Goal: Information Seeking & Learning: Learn about a topic

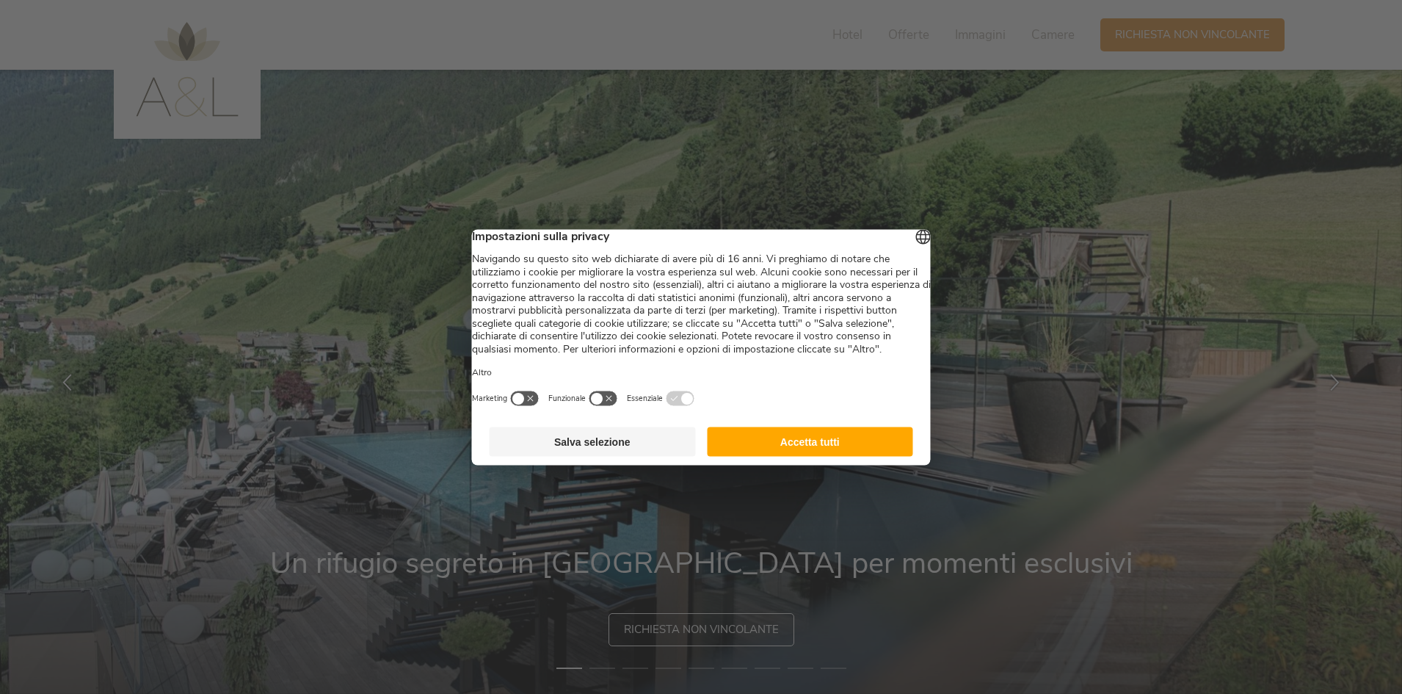
click at [566, 454] on button "Salva selezione" at bounding box center [593, 440] width 206 height 29
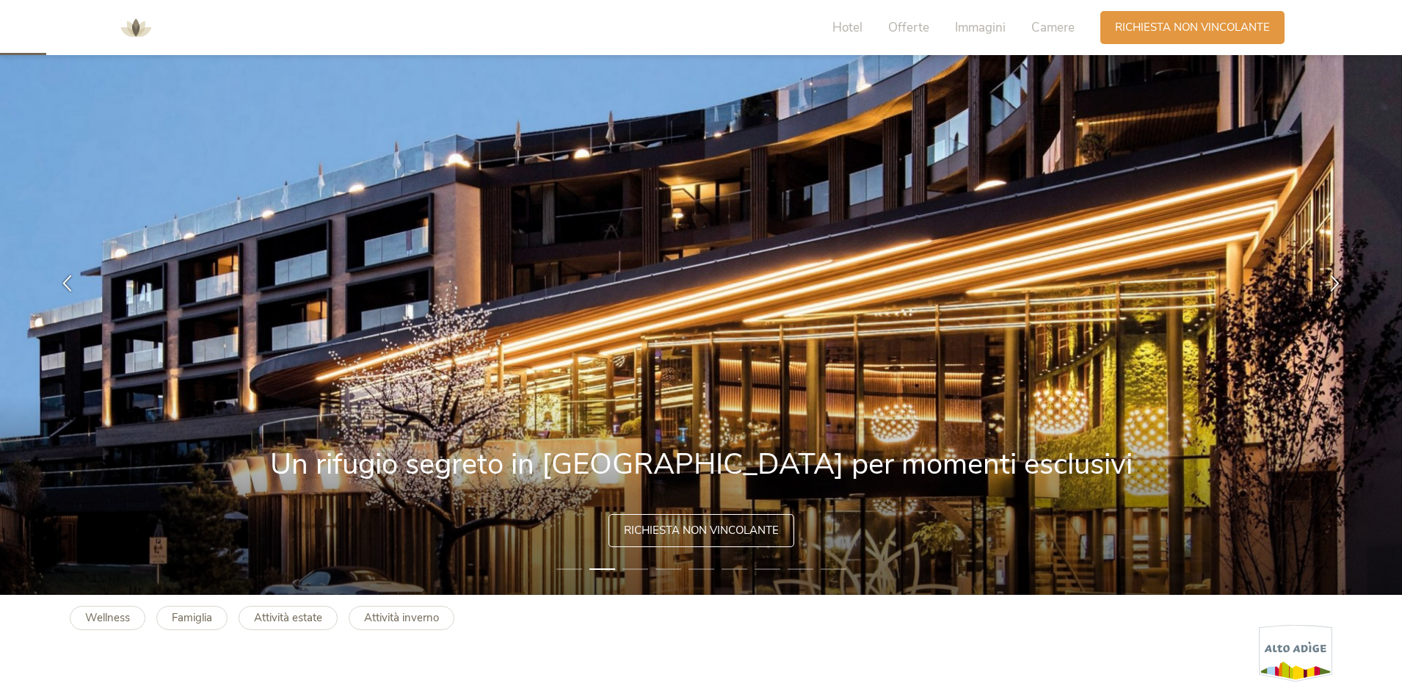
scroll to position [73, 0]
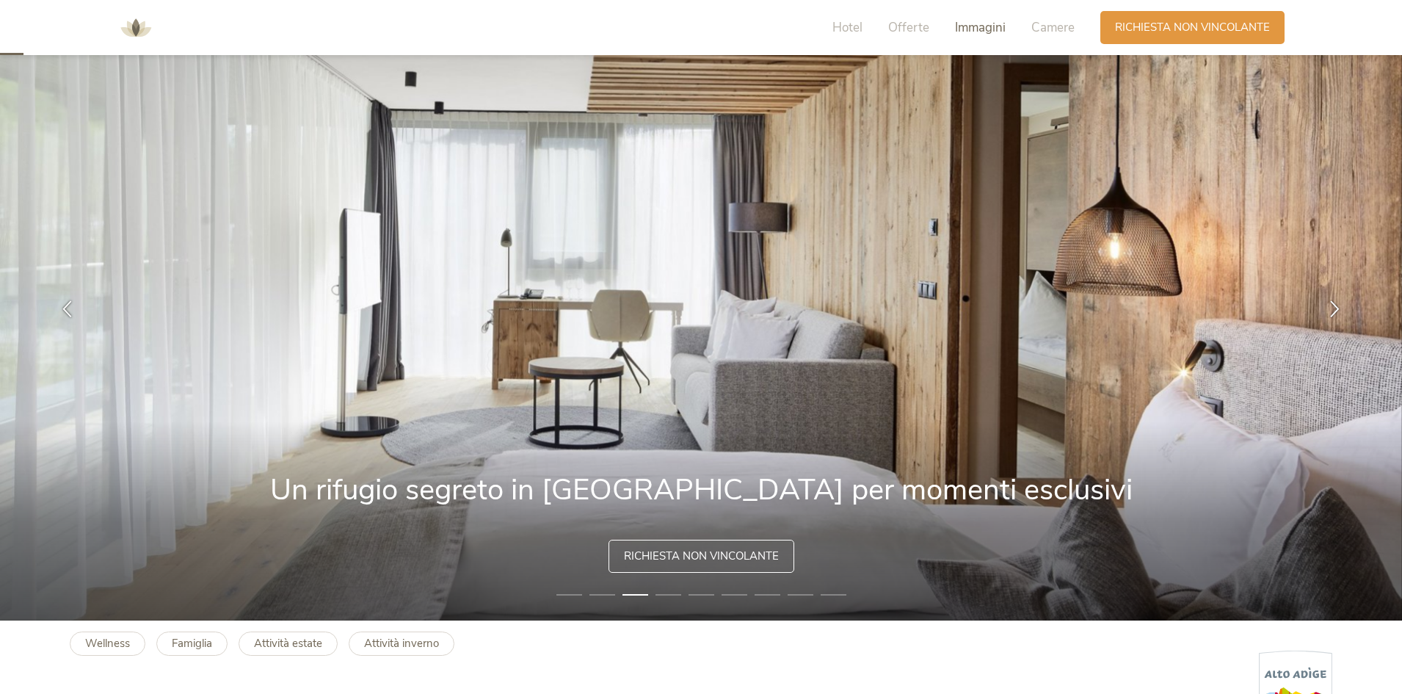
click at [975, 25] on span "Immagini" at bounding box center [980, 27] width 51 height 17
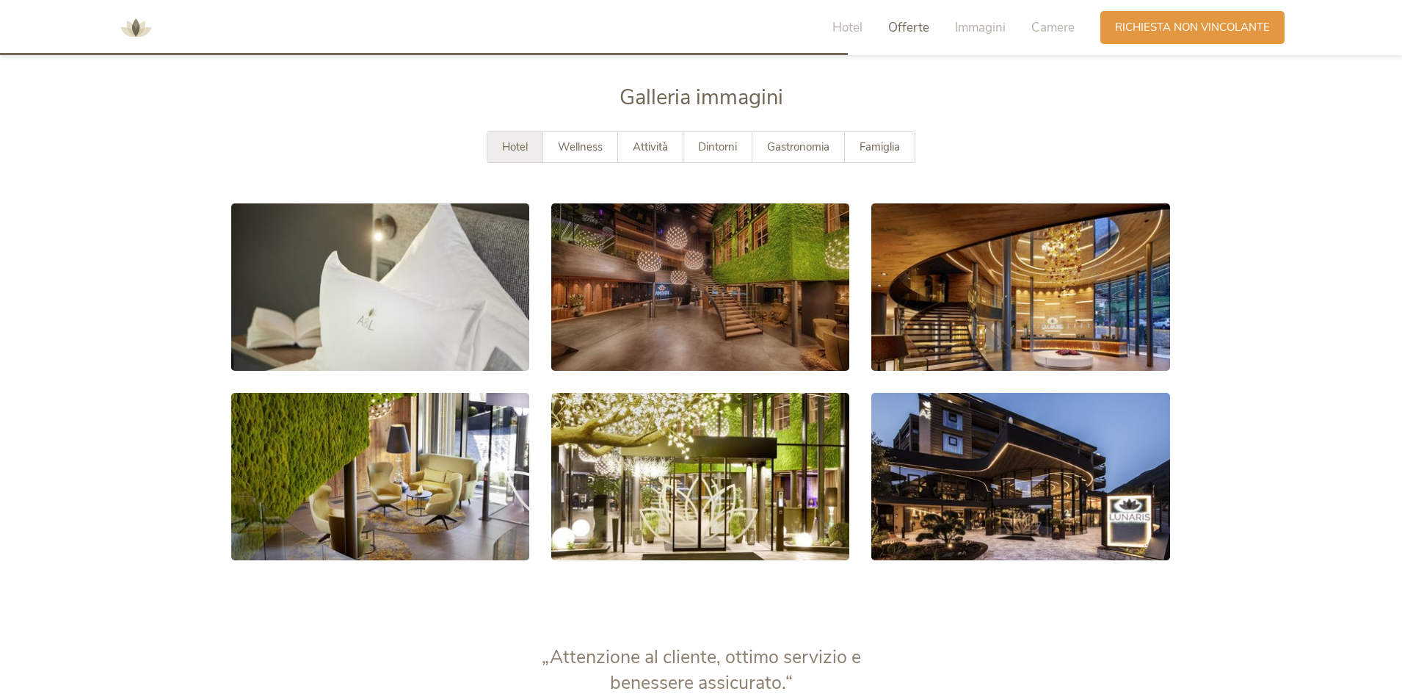
scroll to position [2708, 0]
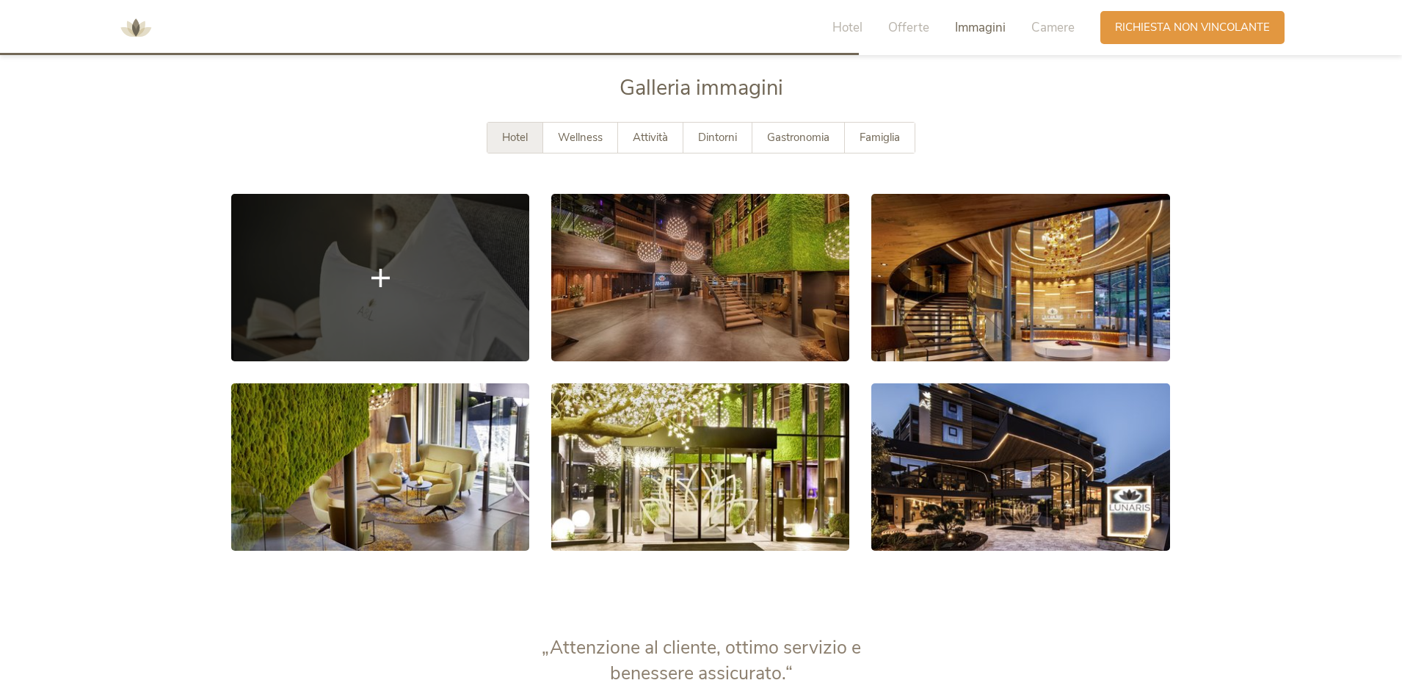
click at [399, 319] on link at bounding box center [380, 277] width 298 height 167
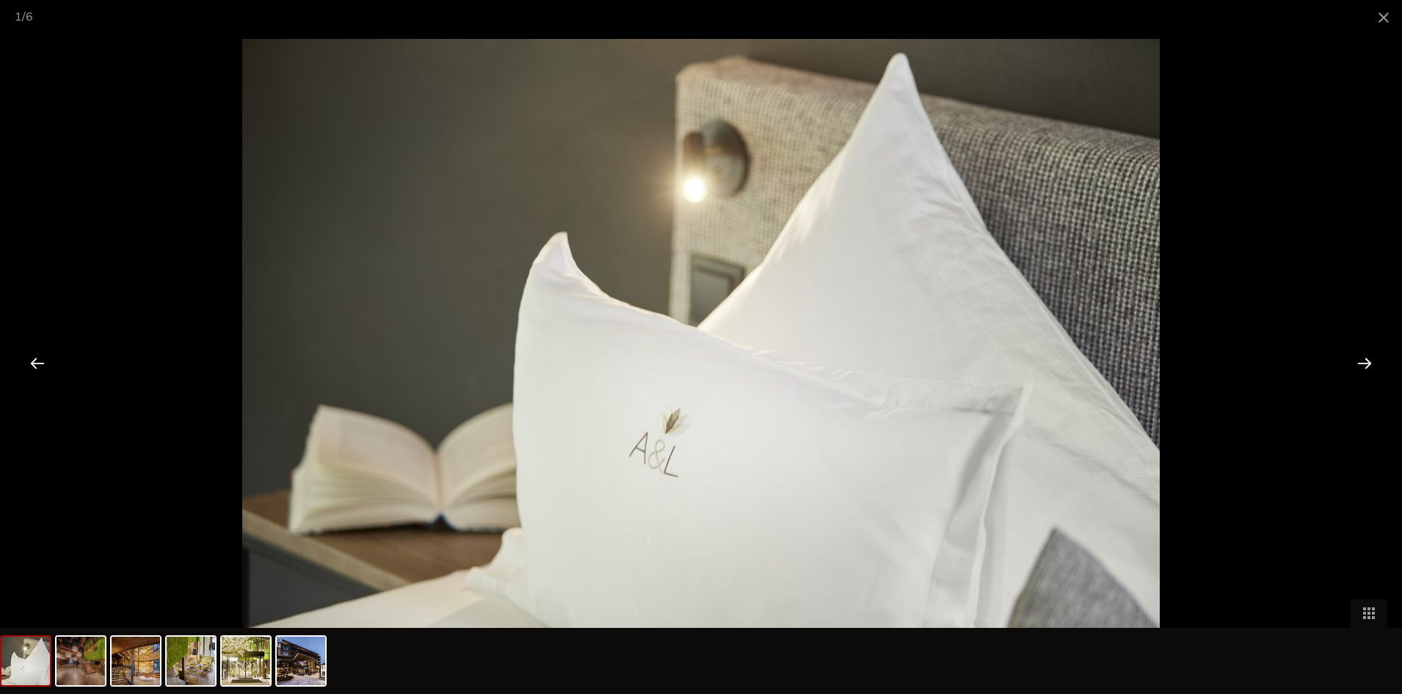
click at [1359, 363] on div at bounding box center [1365, 363] width 46 height 46
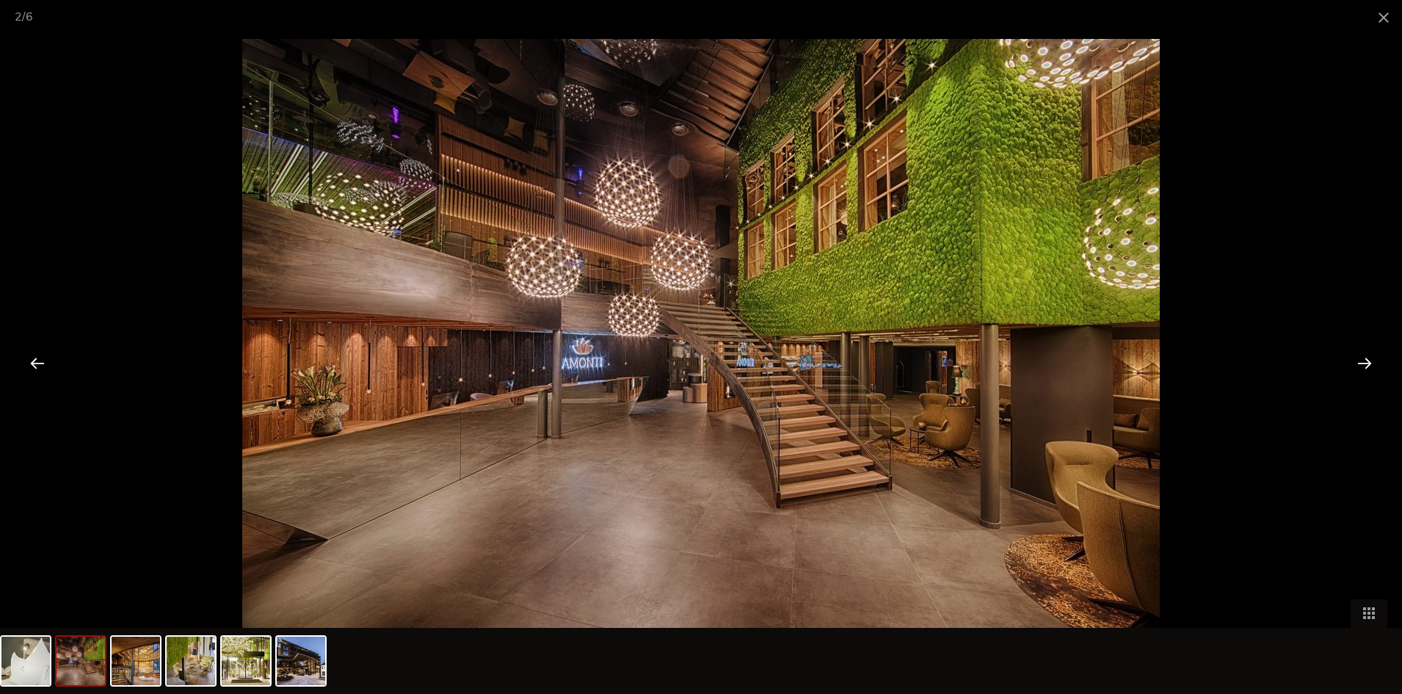
click at [1359, 363] on div at bounding box center [1365, 363] width 46 height 46
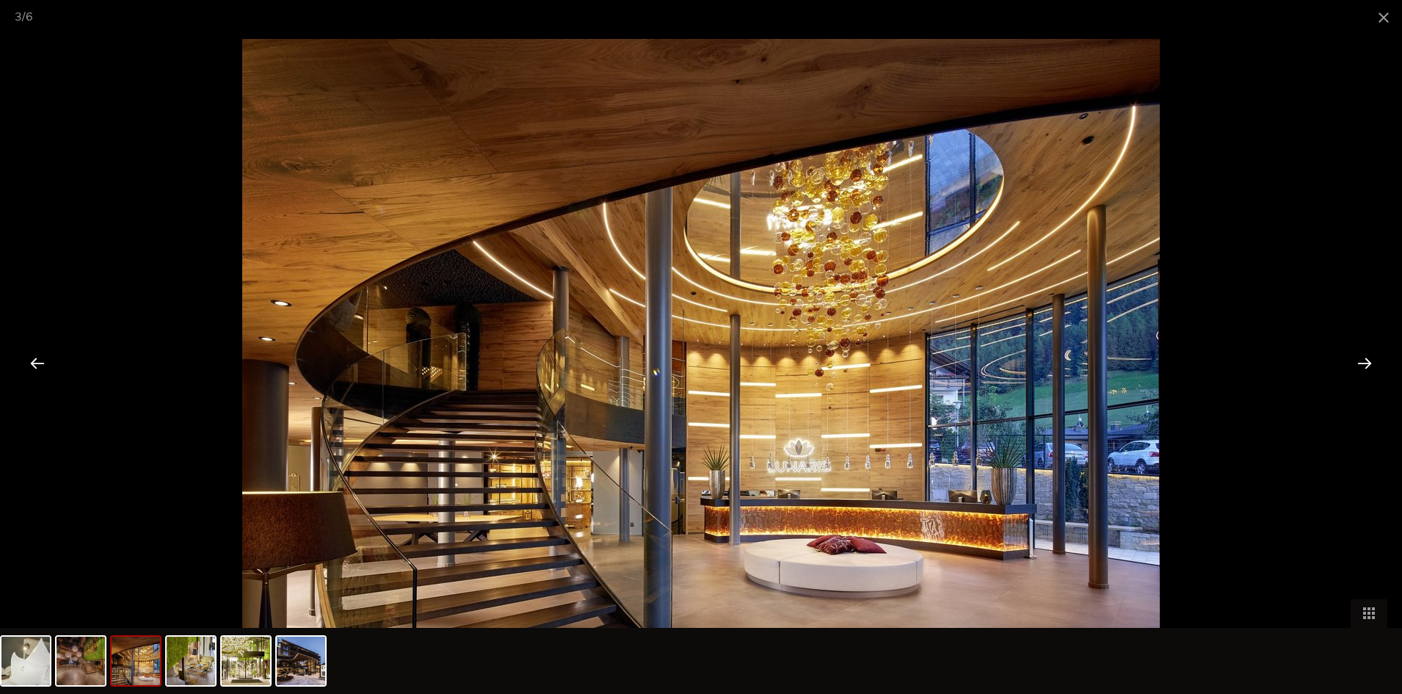
click at [1359, 363] on div at bounding box center [1365, 363] width 46 height 46
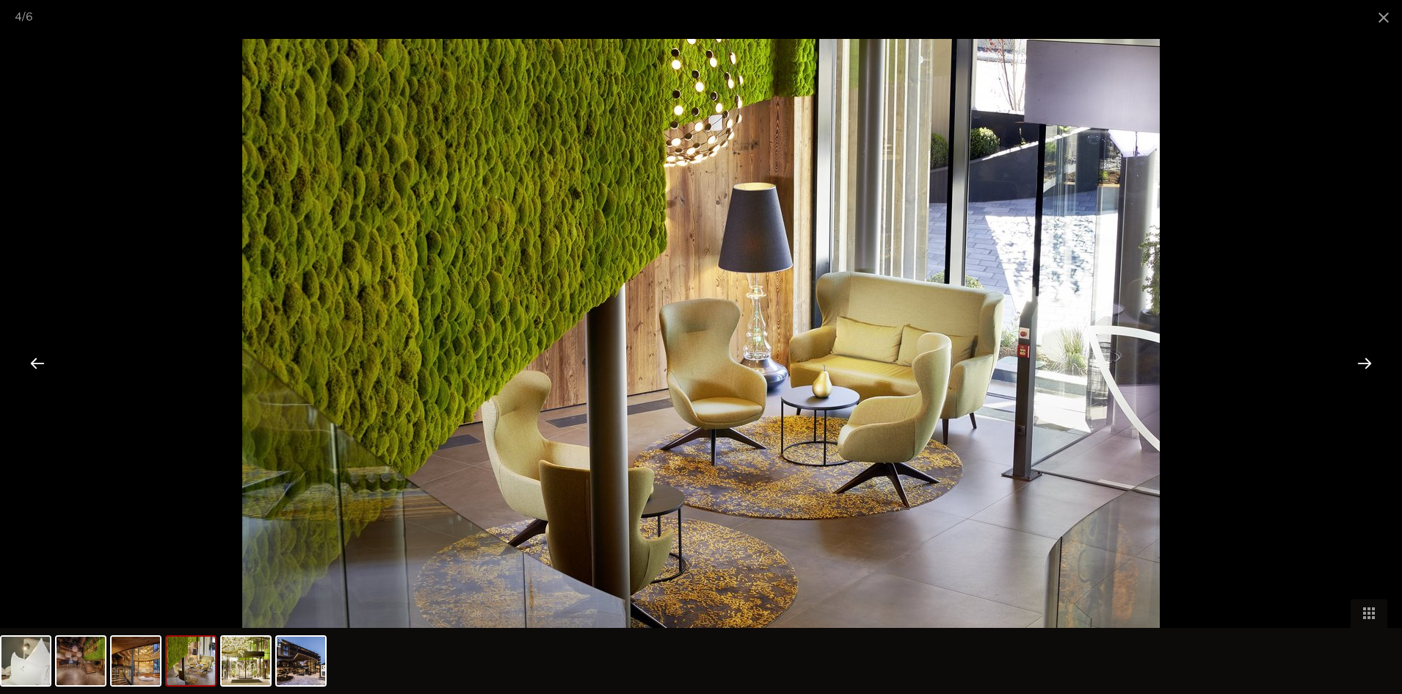
click at [1357, 363] on div at bounding box center [1365, 363] width 46 height 46
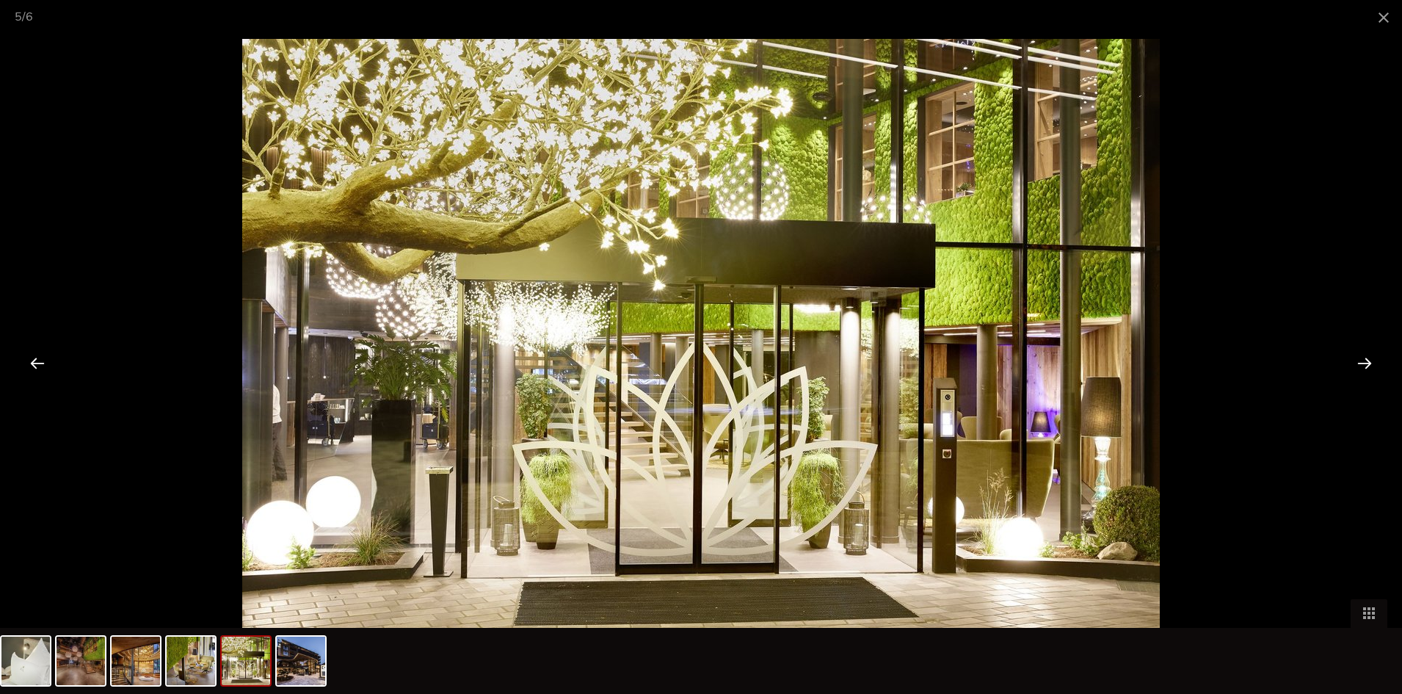
click at [1357, 363] on div at bounding box center [1365, 363] width 46 height 46
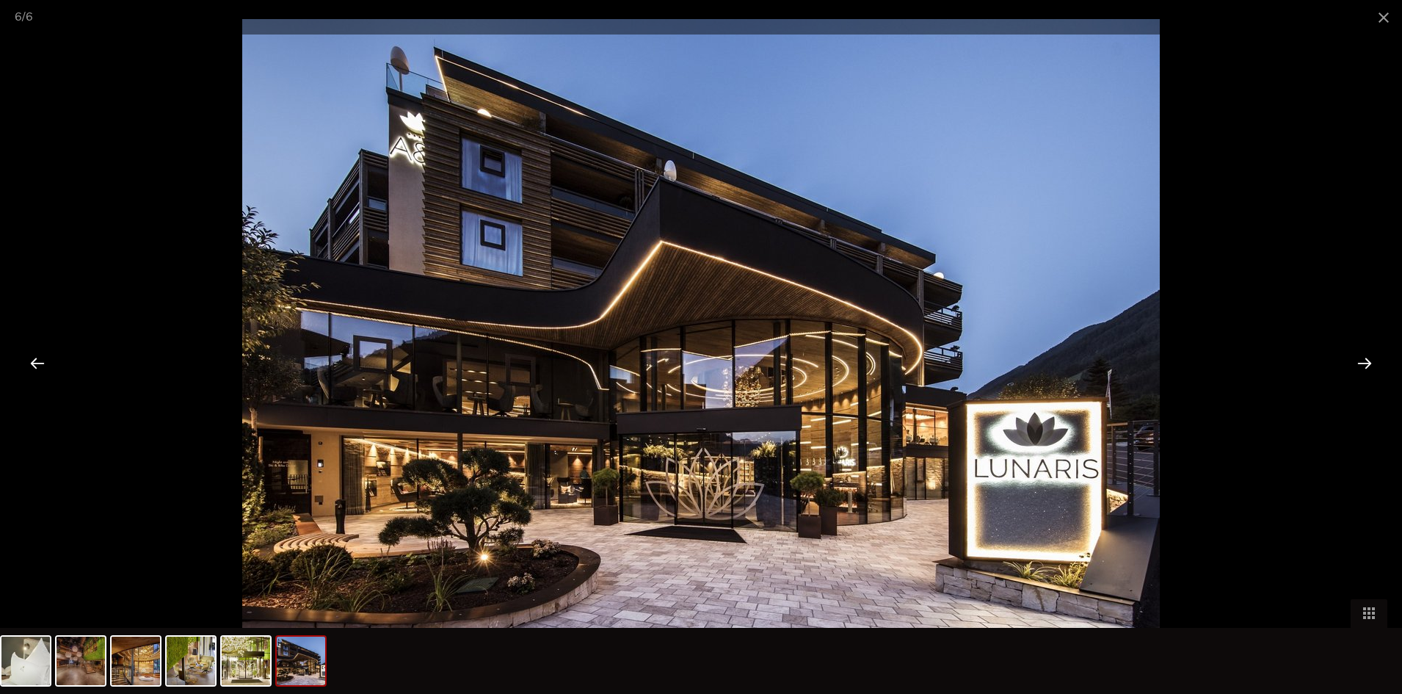
click at [1357, 363] on div at bounding box center [1365, 363] width 46 height 46
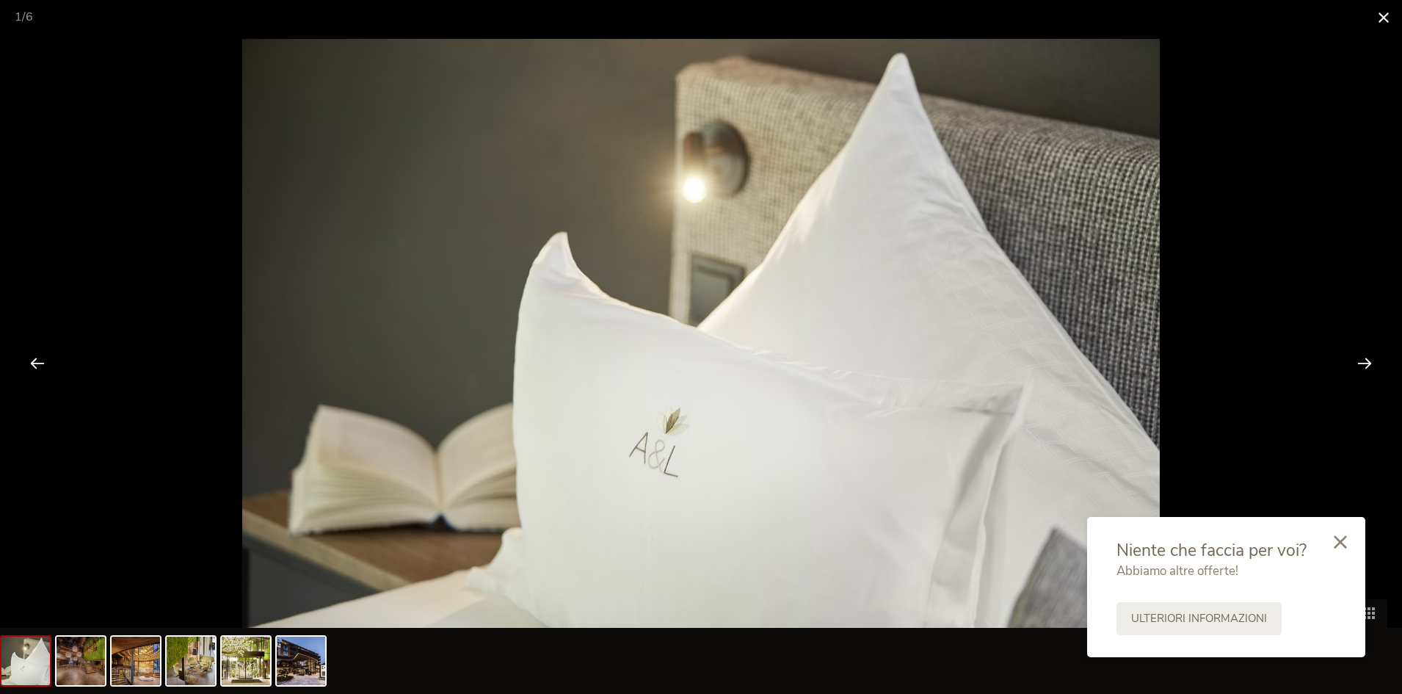
click at [1378, 17] on span at bounding box center [1383, 17] width 37 height 34
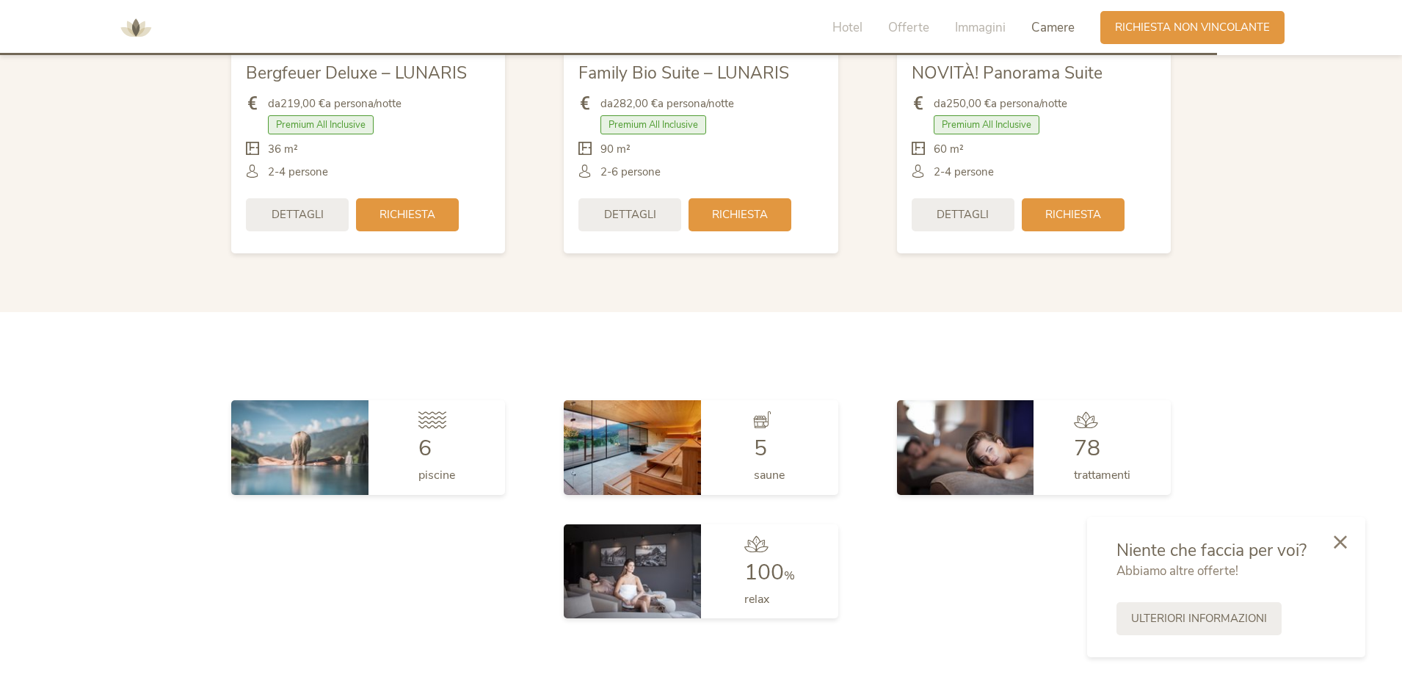
scroll to position [3883, 0]
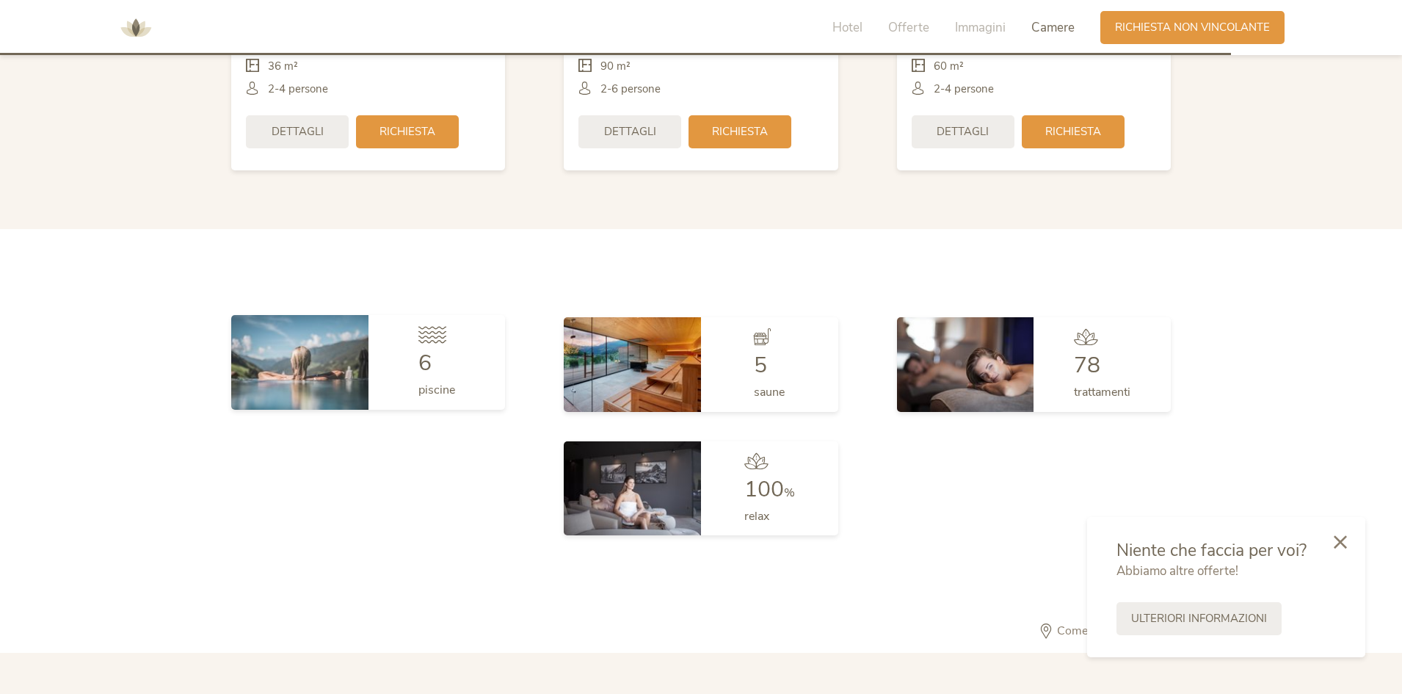
click at [438, 338] on icon at bounding box center [432, 334] width 28 height 17
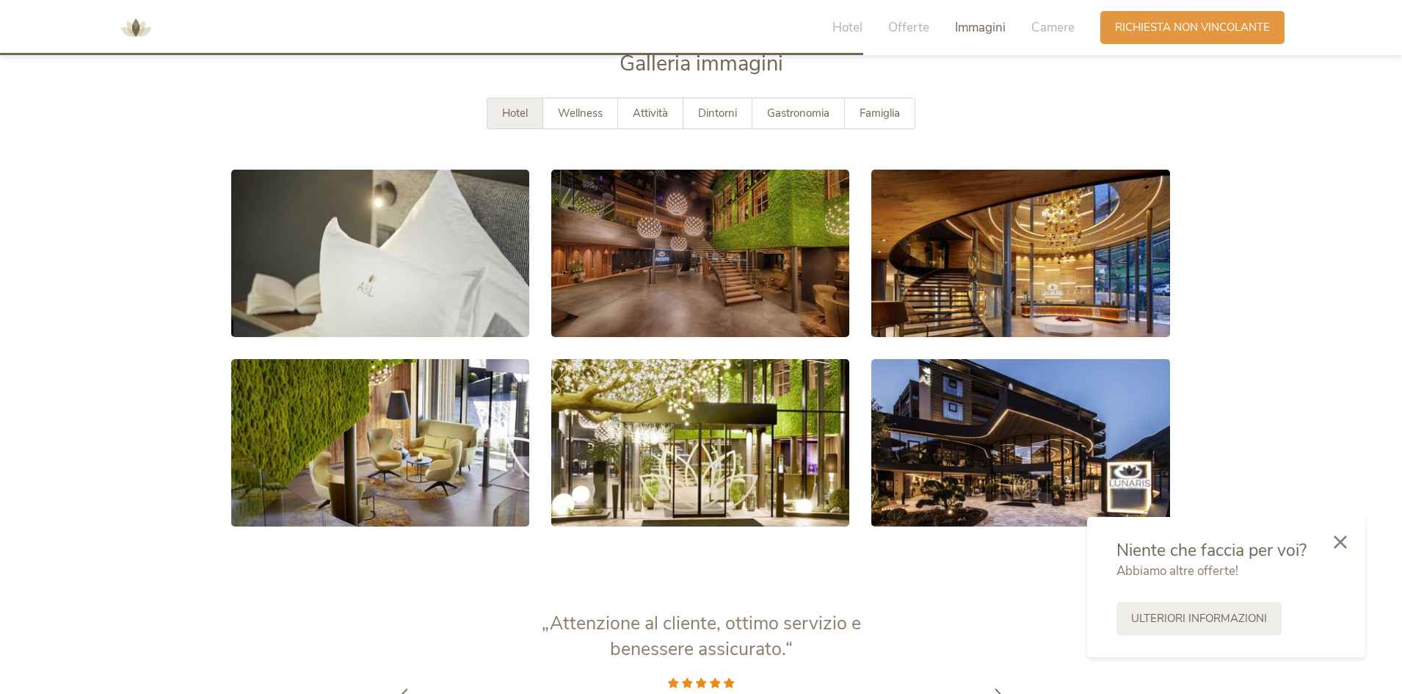
scroll to position [2708, 0]
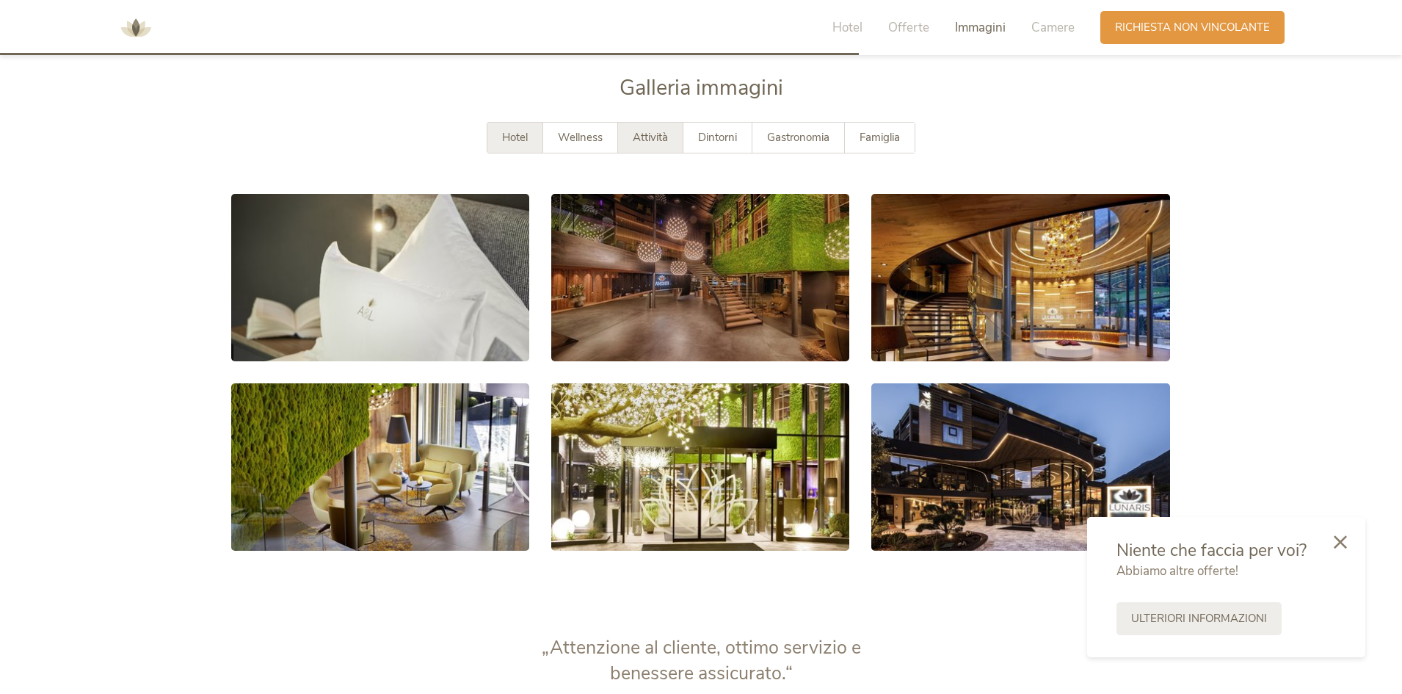
click at [654, 132] on span "Attività" at bounding box center [650, 137] width 35 height 15
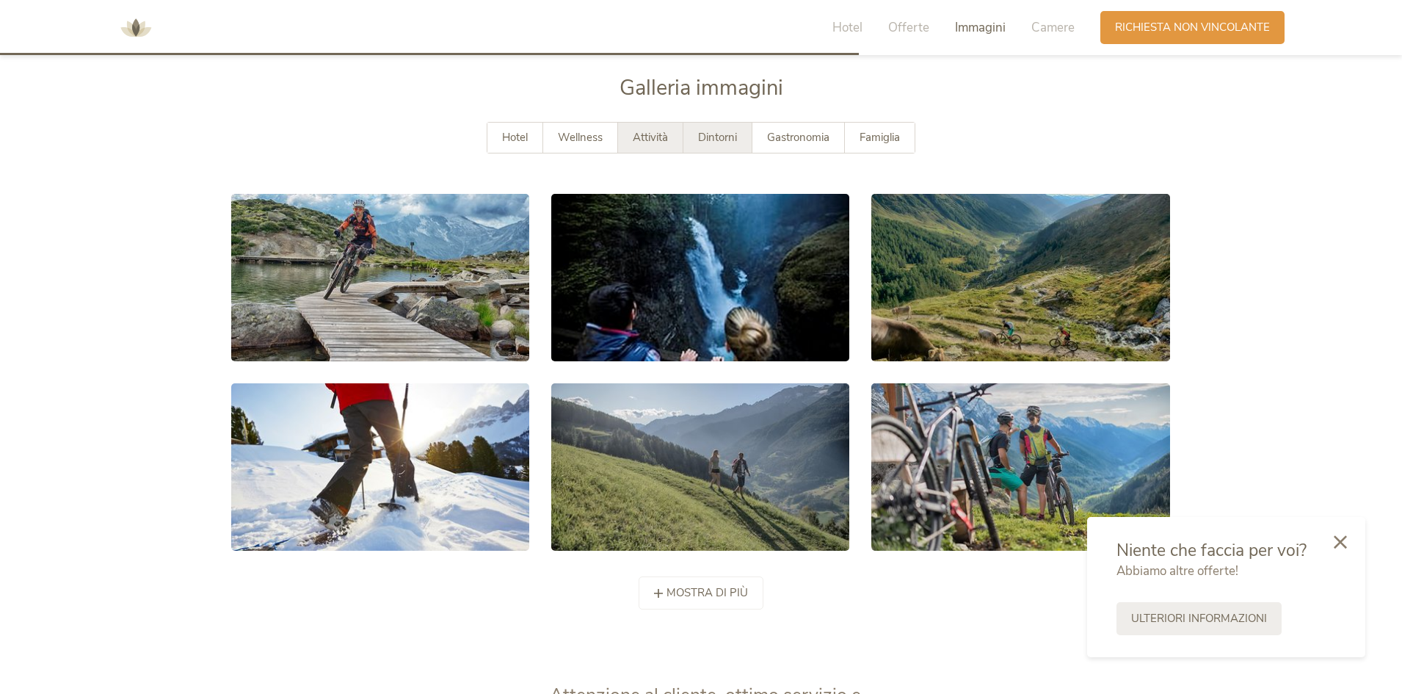
click at [702, 134] on span "Dintorni" at bounding box center [717, 137] width 39 height 15
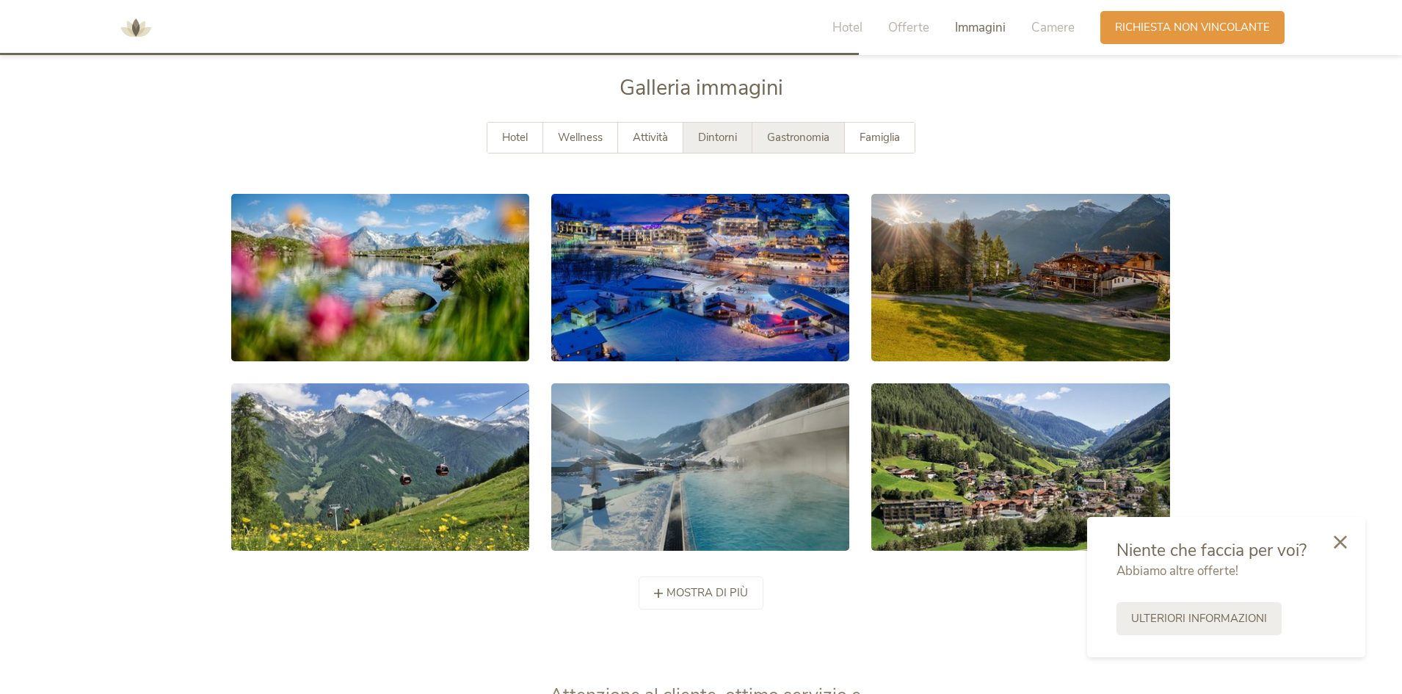
click at [790, 132] on span "Gastronomia" at bounding box center [798, 137] width 62 height 15
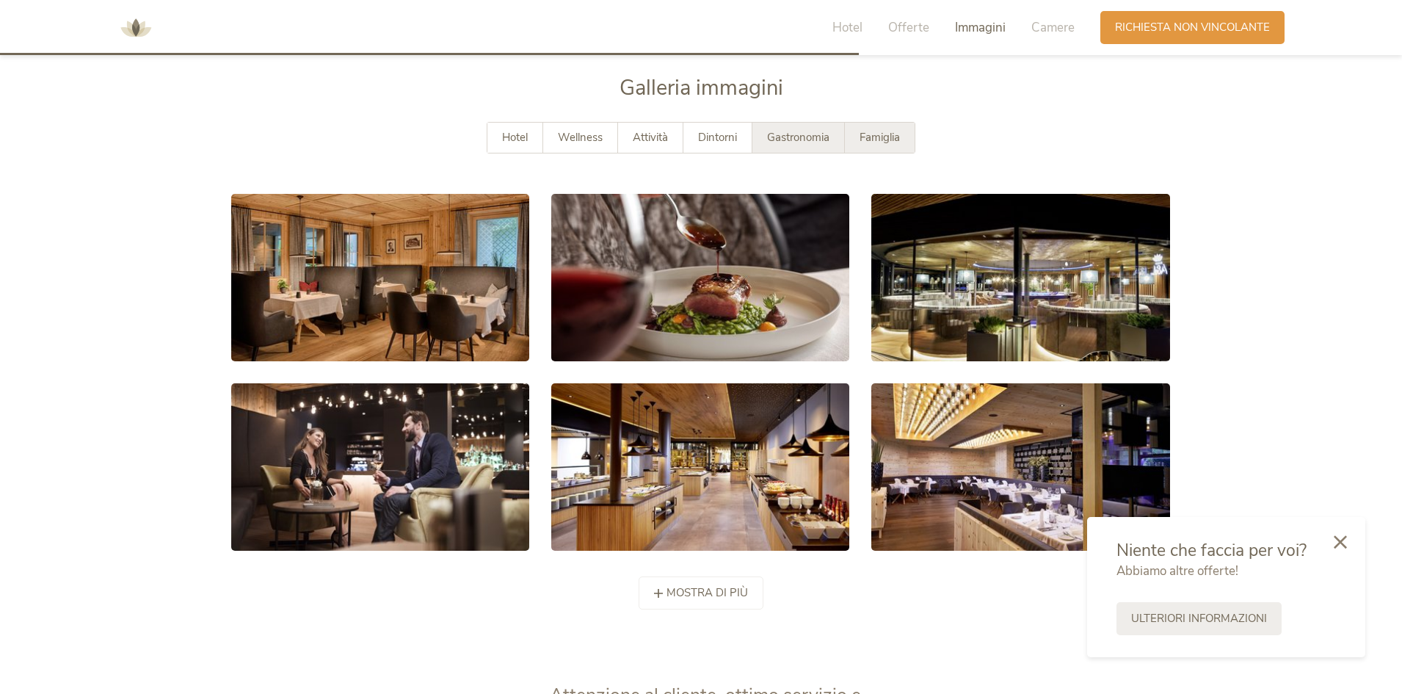
click at [862, 132] on span "Famiglia" at bounding box center [879, 137] width 40 height 15
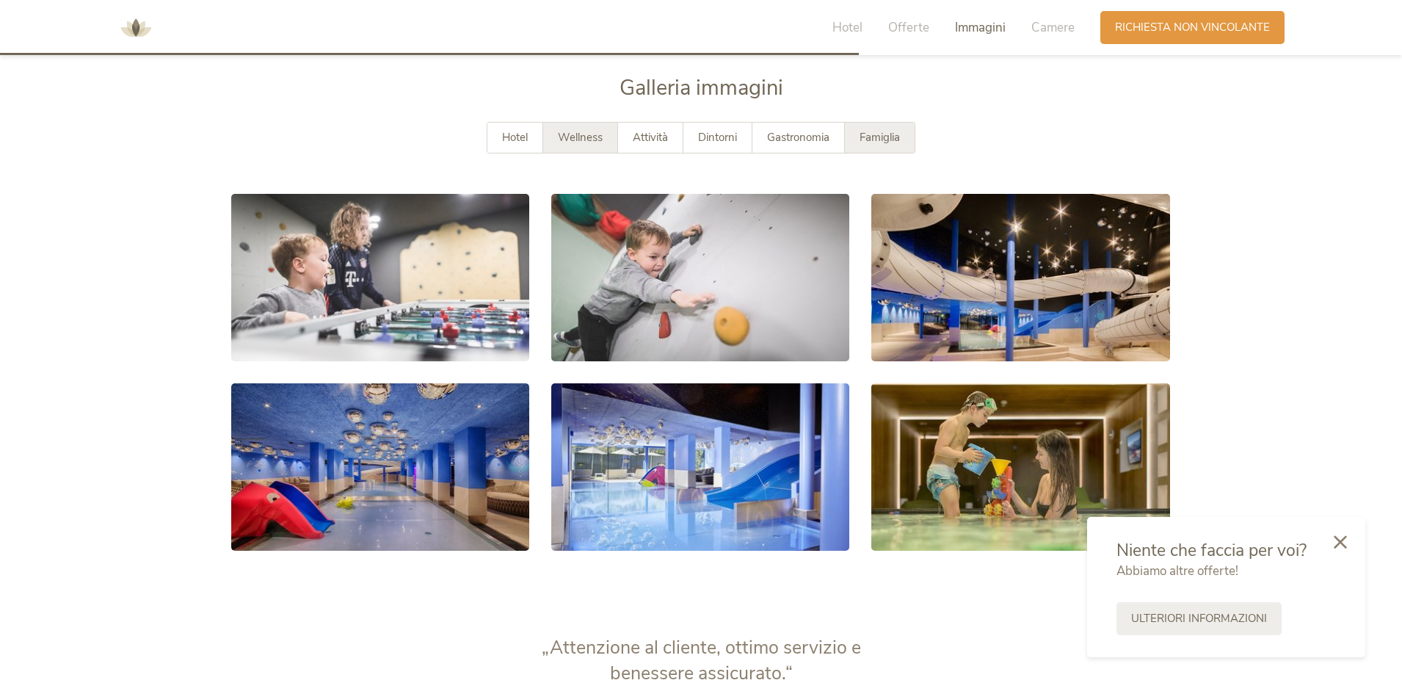
click at [559, 138] on span "Wellness" at bounding box center [580, 137] width 45 height 15
